Goal: Obtain resource: Download file/media

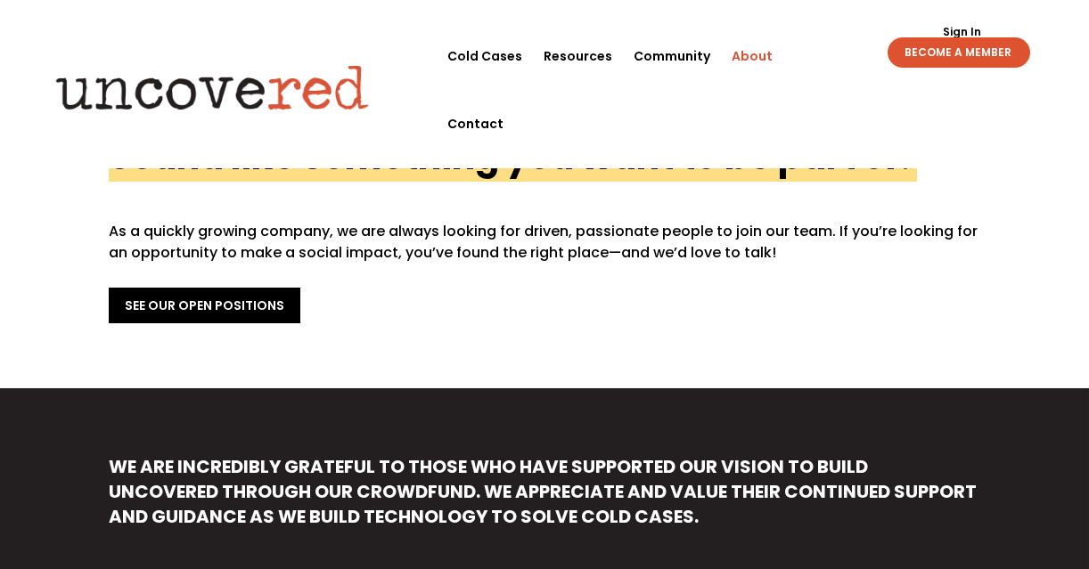
scroll to position [760, 0]
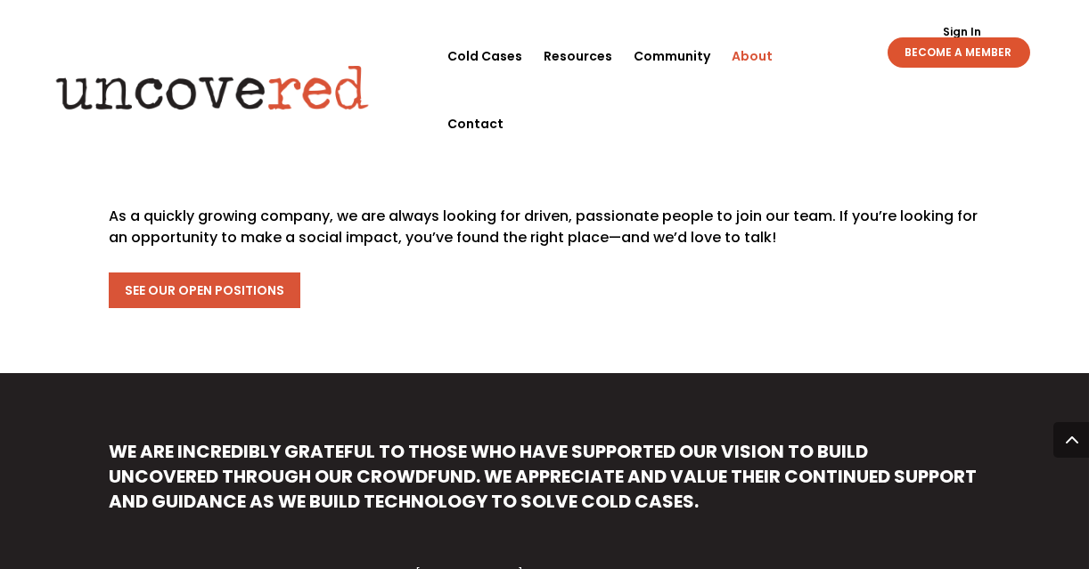
click at [209, 273] on link "See Our Open Positions" at bounding box center [205, 291] width 192 height 36
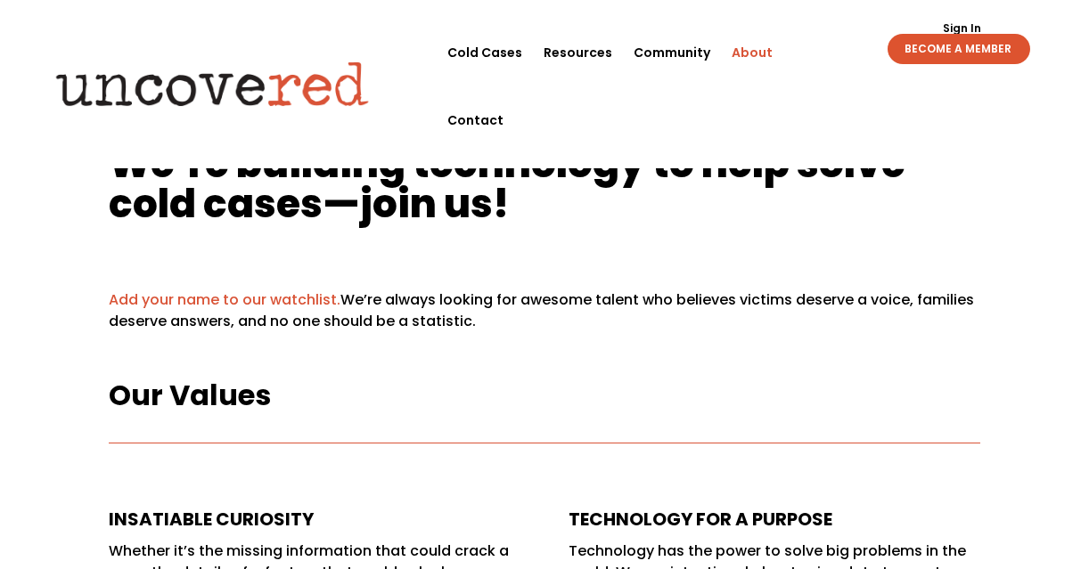
click at [755, 53] on link "About" at bounding box center [752, 53] width 41 height 68
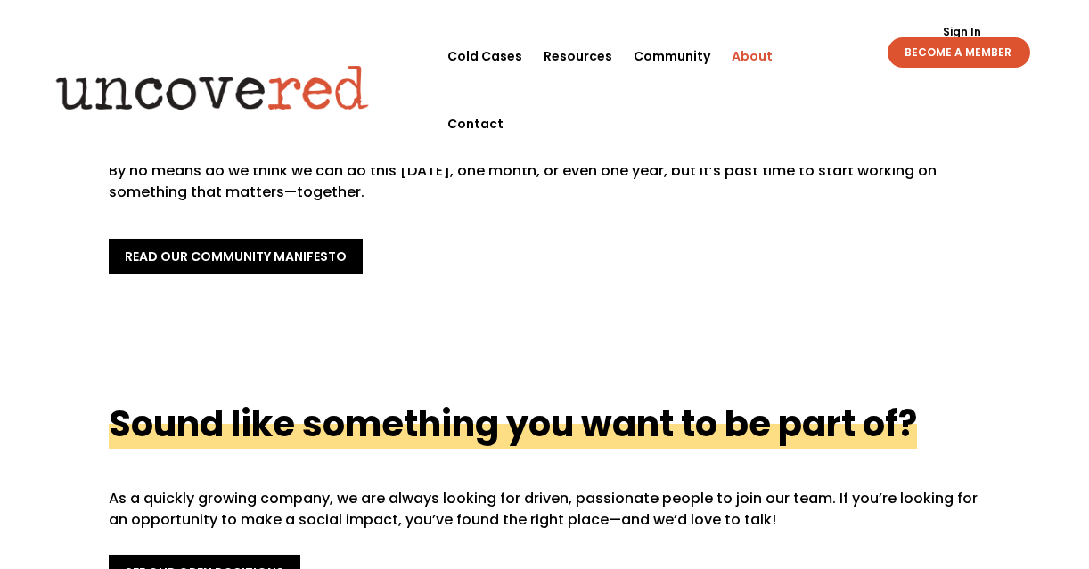
scroll to position [380, 0]
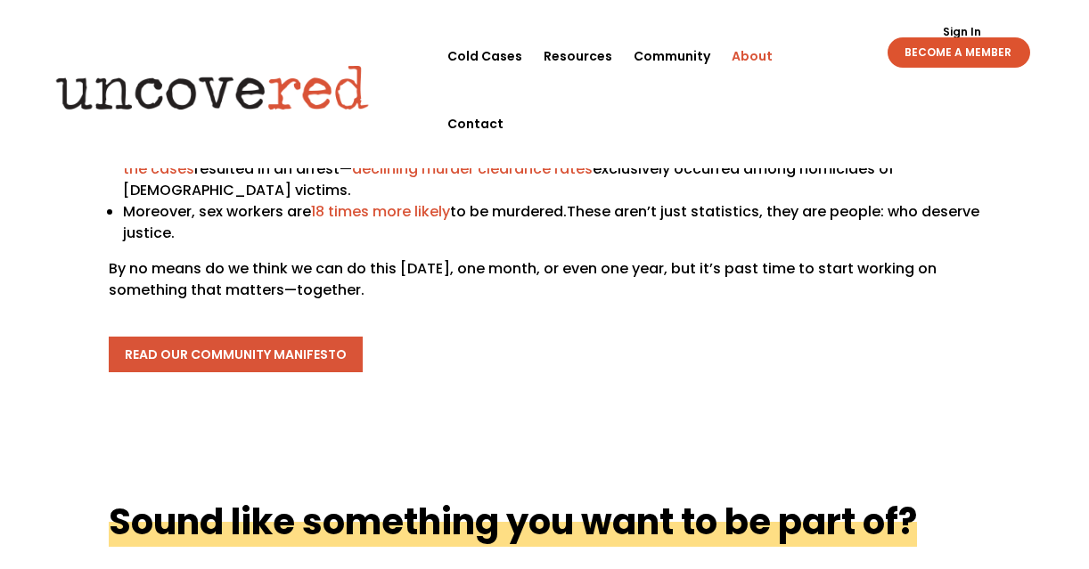
click at [270, 337] on link "read our community manifesto" at bounding box center [236, 355] width 254 height 36
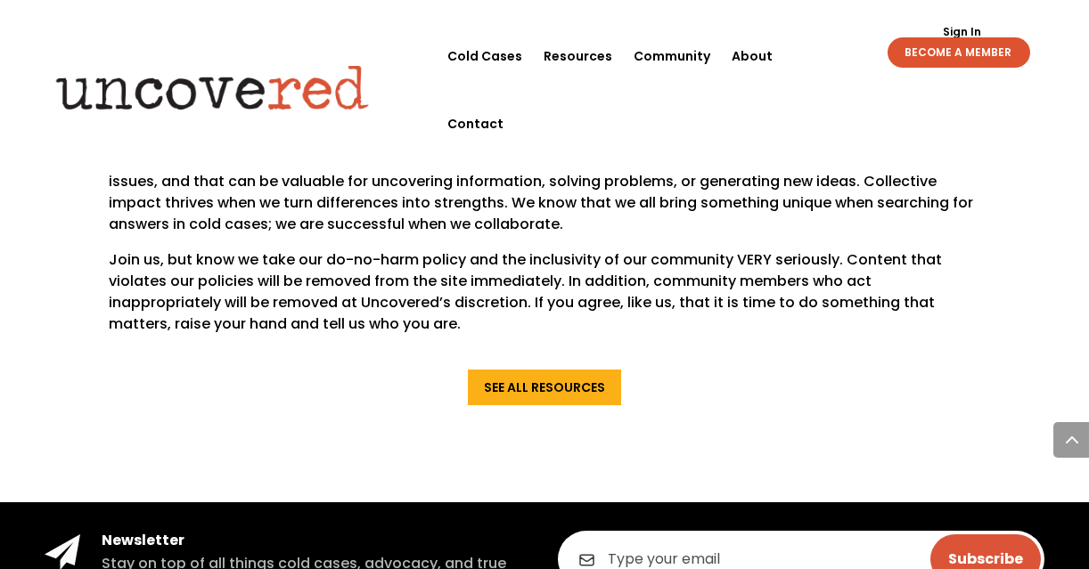
scroll to position [1425, 0]
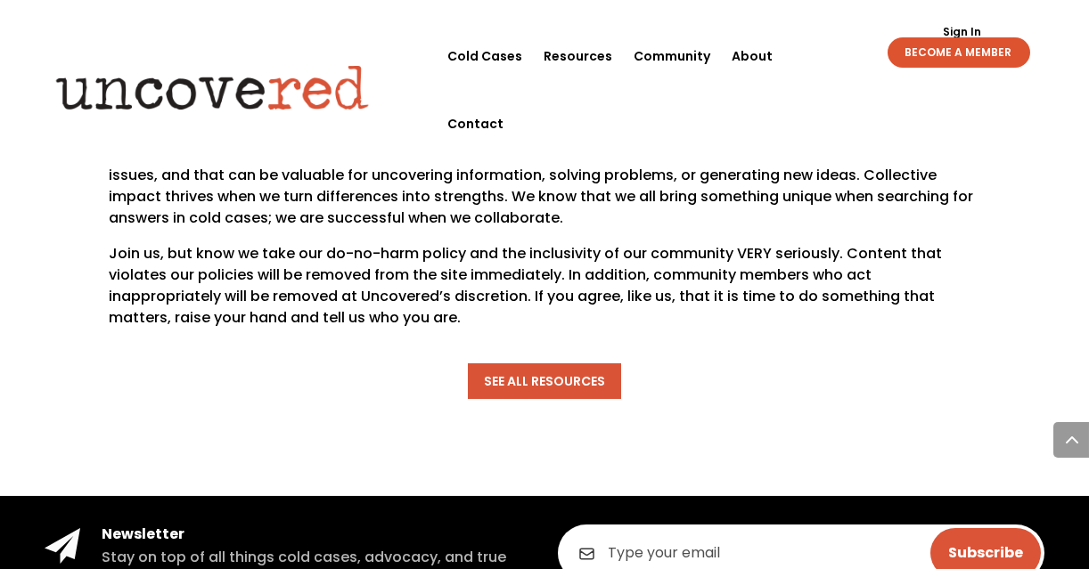
click at [530, 381] on link "See All Resources" at bounding box center [544, 382] width 153 height 36
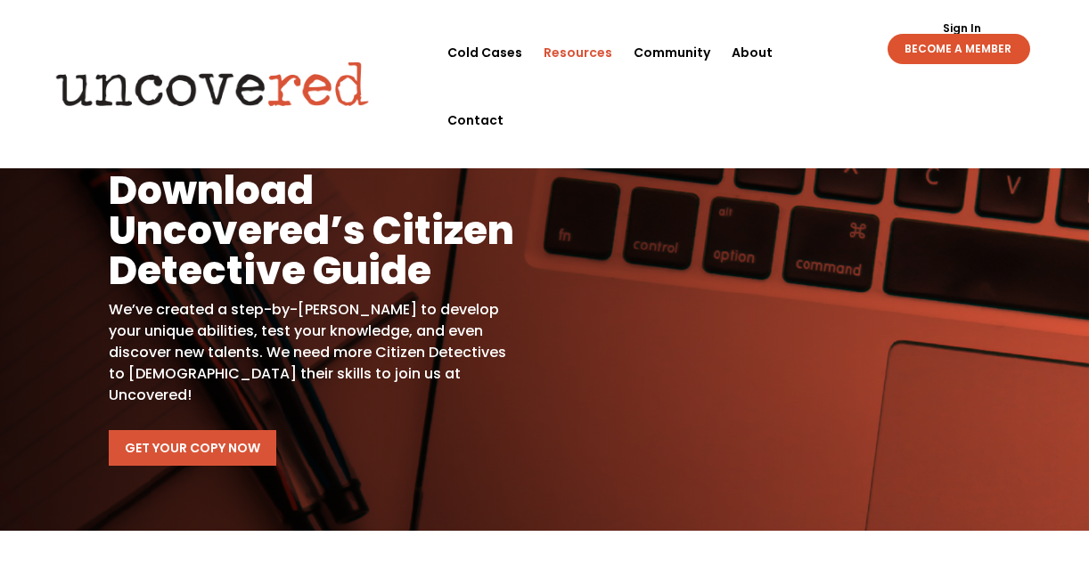
click at [156, 430] on link "Get Your Copy Now" at bounding box center [193, 448] width 168 height 36
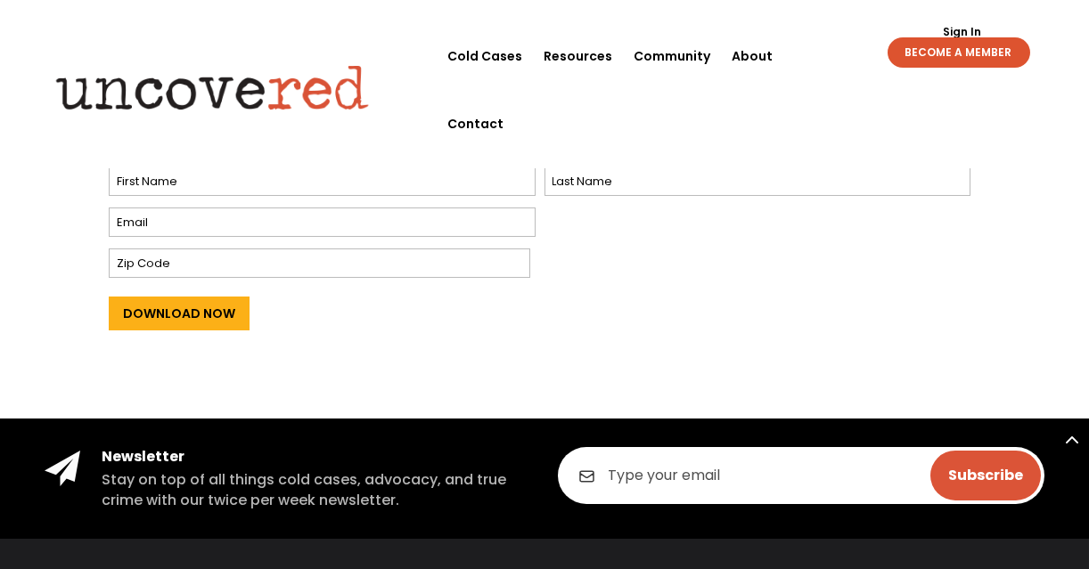
scroll to position [665, 0]
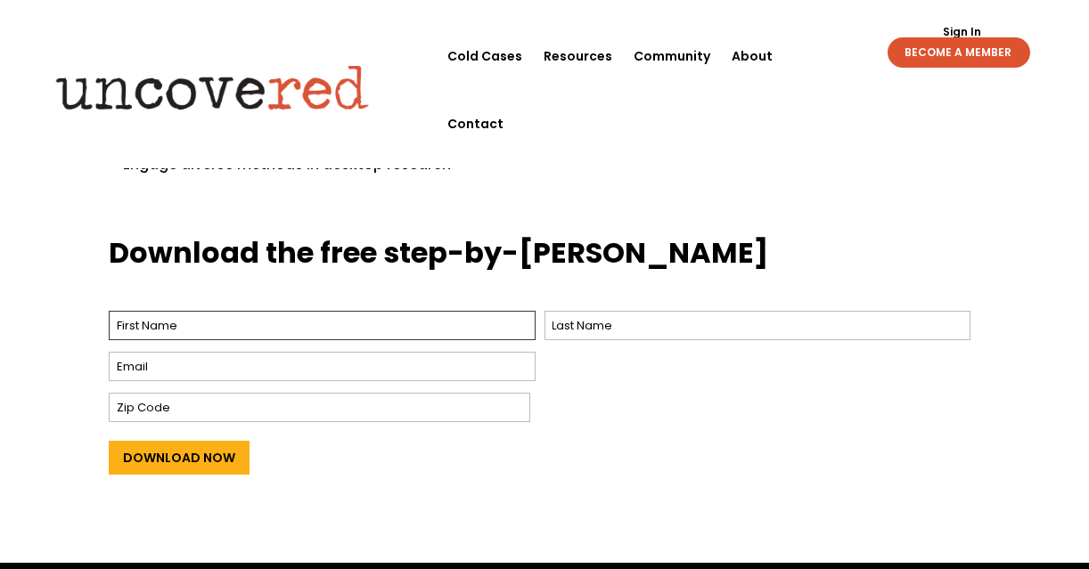
click at [292, 311] on input "First" at bounding box center [322, 325] width 426 height 29
type input "Thea"
type input "Ryan"
type input "Thea.Ryan@usd.edu"
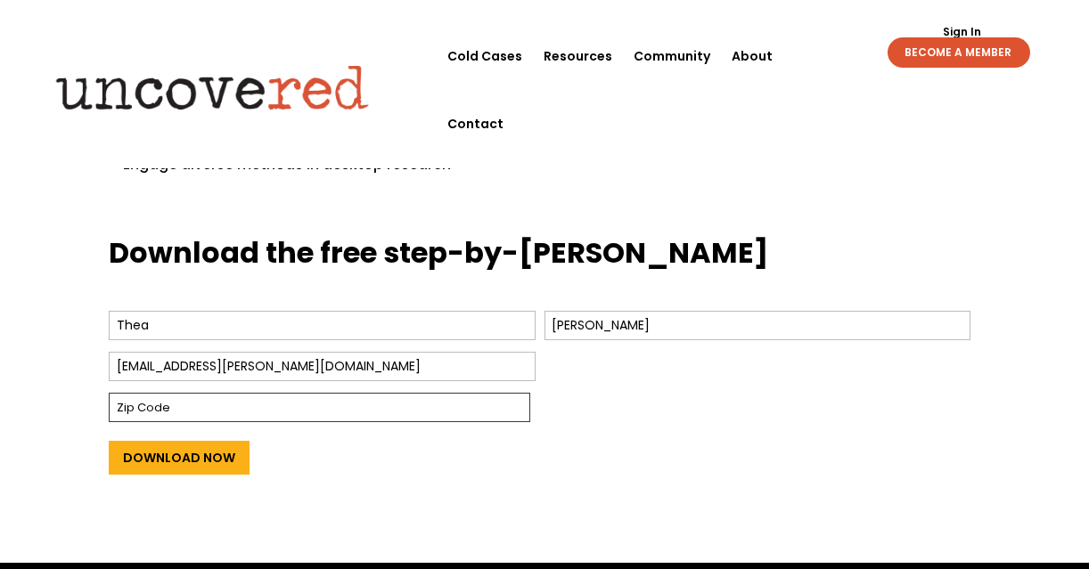
type input "57107"
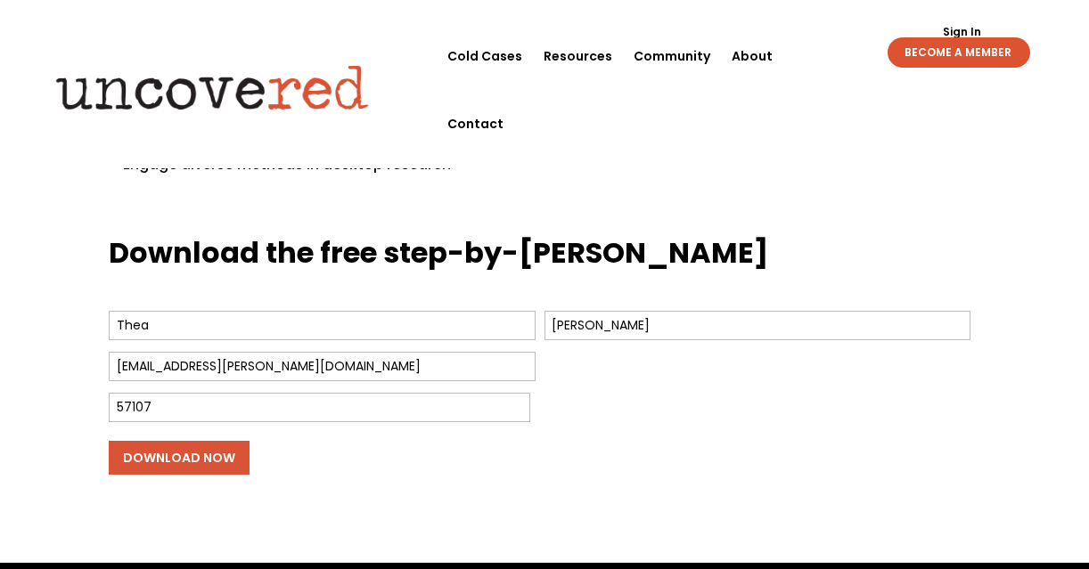
click at [167, 441] on input "Download Now" at bounding box center [179, 458] width 141 height 34
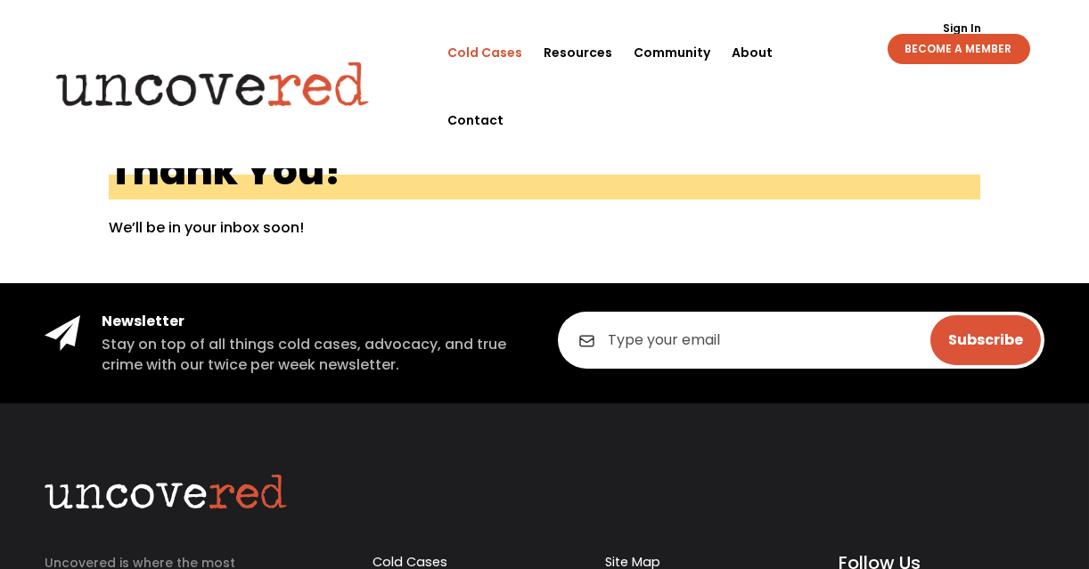
click at [498, 53] on link "Cold Cases" at bounding box center [484, 53] width 75 height 68
